Goal: Task Accomplishment & Management: Manage account settings

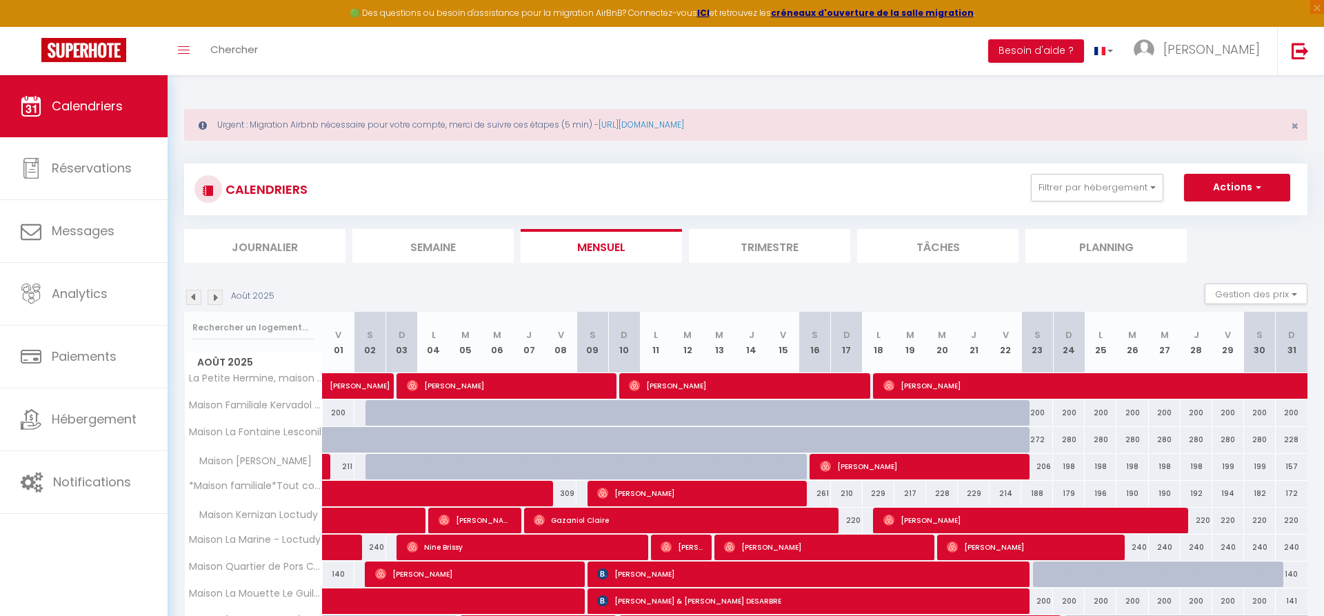
scroll to position [385, 0]
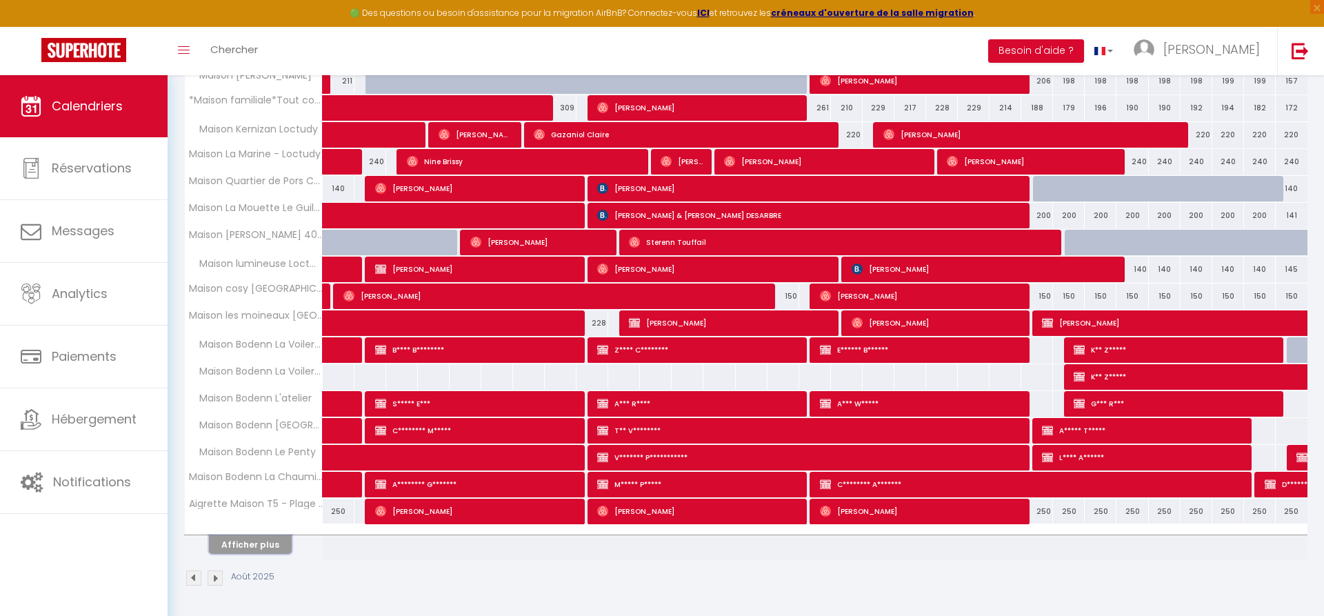
click at [276, 538] on button "Afficher plus" at bounding box center [250, 544] width 83 height 19
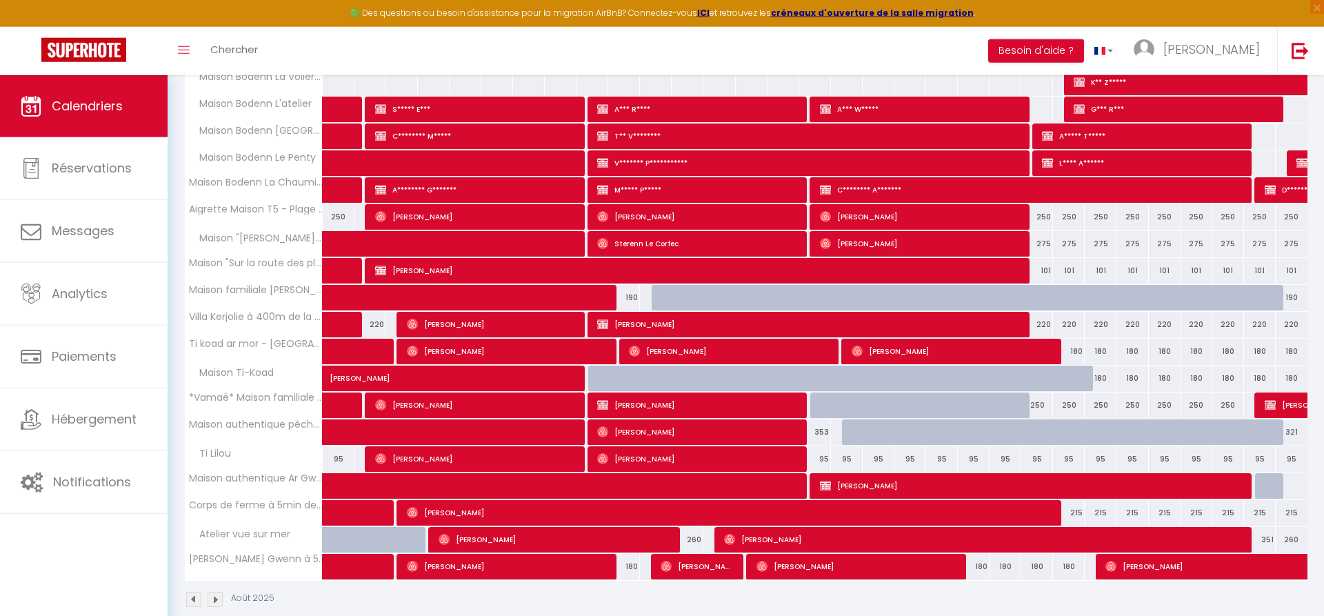
scroll to position [701, 0]
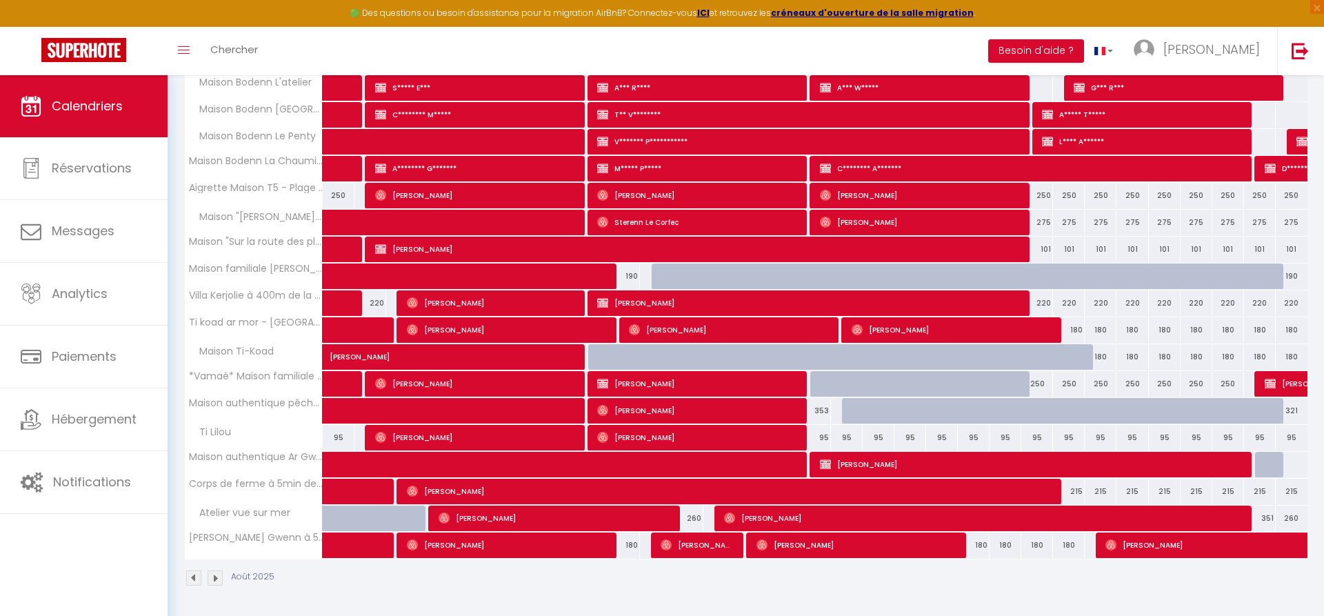
click at [676, 385] on span "[PERSON_NAME]" at bounding box center [697, 383] width 201 height 26
select select "OK"
select select "1"
select select "0"
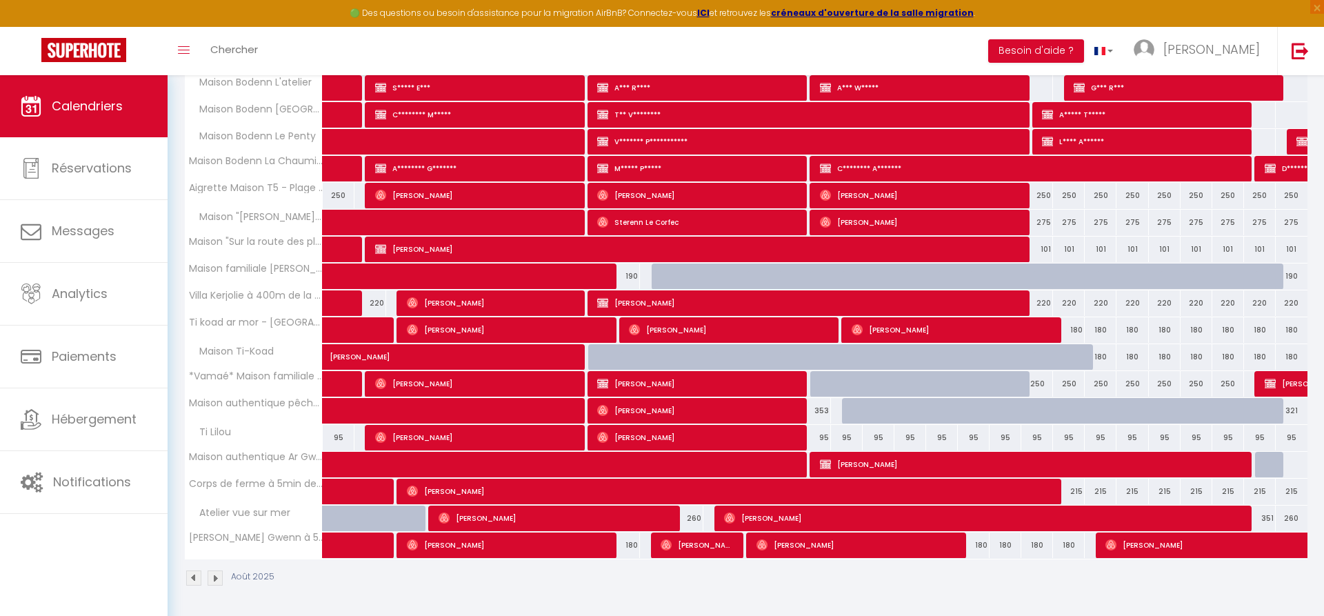
select select "1"
select select
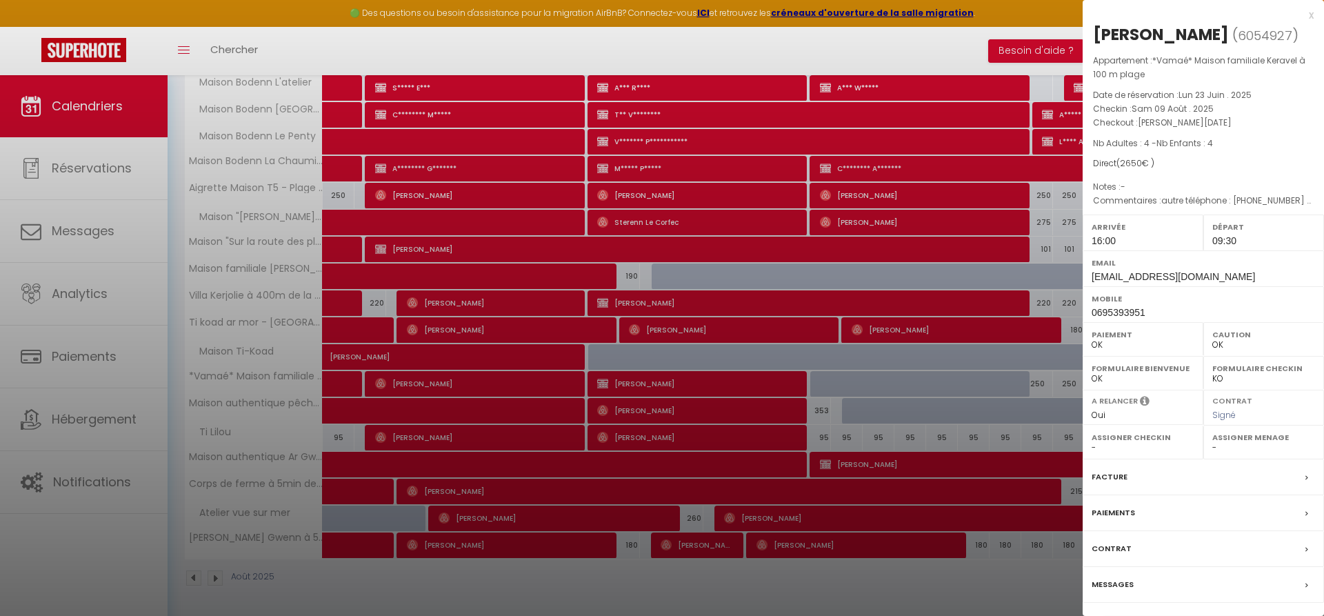
select select "42524"
click at [1123, 481] on label "Facture" at bounding box center [1109, 477] width 36 height 14
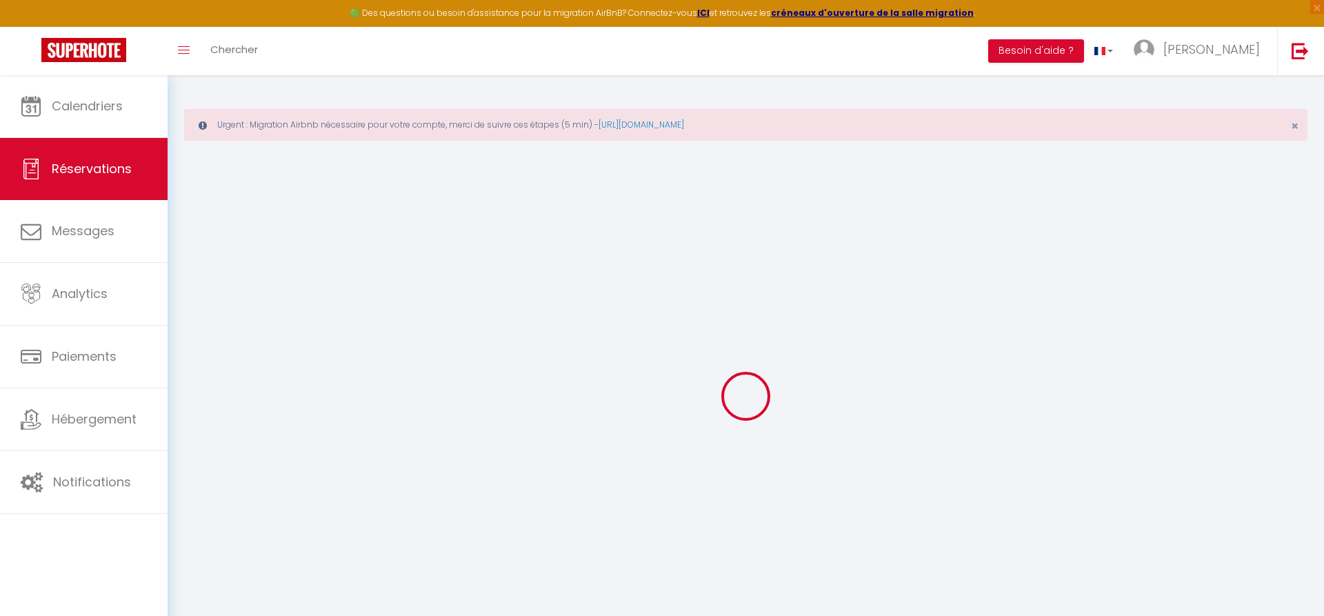
select select
checkbox input "false"
type textarea "autre téléphone : [PHONE_NUMBER] L'heure de départ pourrait être avancée, nous …"
